Goal: Find specific page/section: Find specific page/section

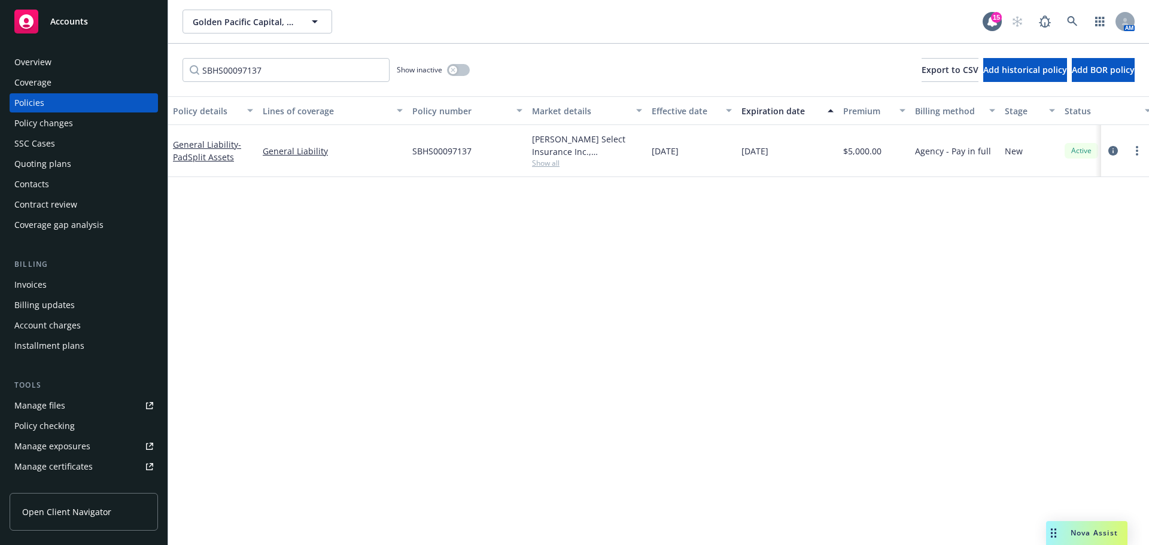
click at [357, 7] on div "Golden Pacific Capital, LLC Golden Pacific Capital, LLC 15 AM" at bounding box center [658, 21] width 981 height 43
